Goal: Transaction & Acquisition: Purchase product/service

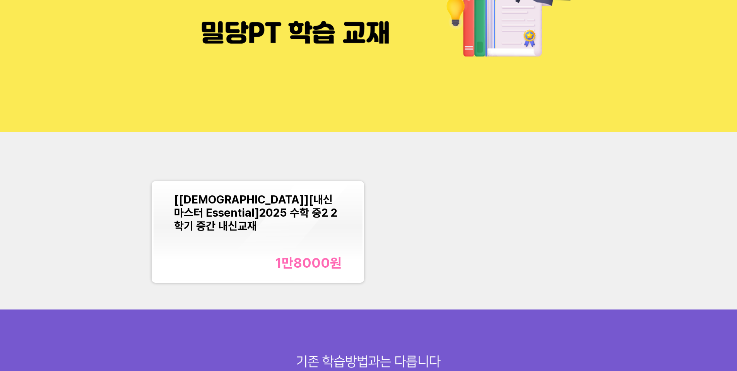
scroll to position [116, 0]
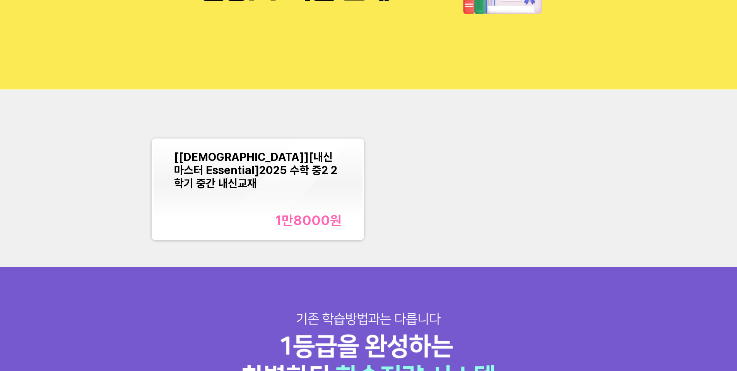
click at [268, 214] on div "1만8000 원" at bounding box center [258, 220] width 168 height 16
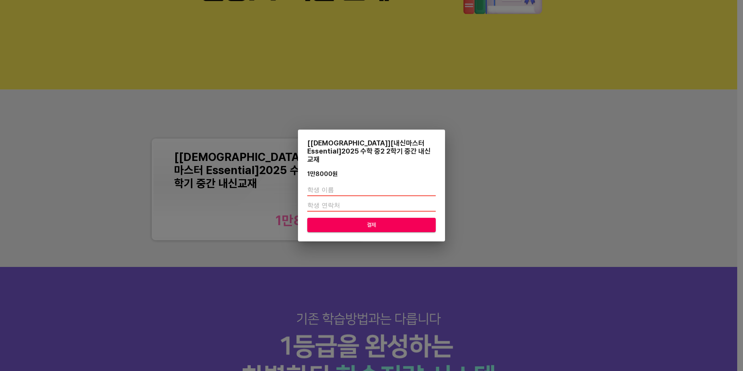
click at [338, 187] on input "text" at bounding box center [371, 190] width 129 height 12
type input "조서우"
click at [340, 200] on input "number" at bounding box center [371, 205] width 129 height 12
click at [376, 200] on input "number" at bounding box center [371, 205] width 129 height 12
paste input "1022901432"
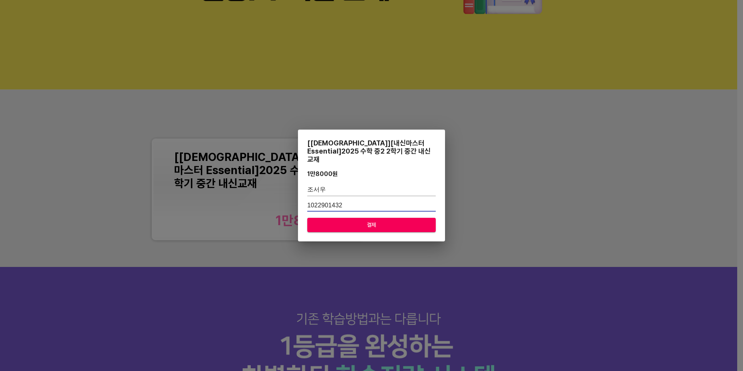
type input "1022901432"
click at [331, 220] on span "결제" at bounding box center [372, 225] width 116 height 10
